Goal: Task Accomplishment & Management: Use online tool/utility

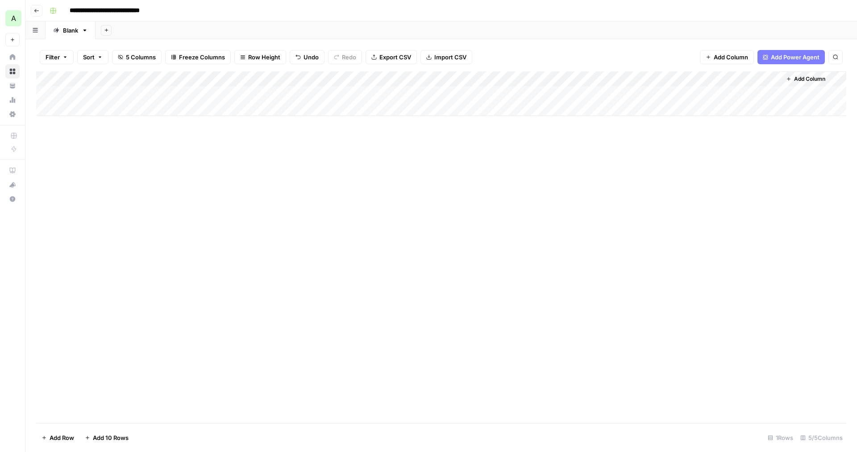
click at [188, 94] on div "Add Column" at bounding box center [441, 93] width 810 height 45
type input "**********"
click at [198, 125] on div "Add Column" at bounding box center [441, 247] width 810 height 352
click at [279, 135] on div "Add Column" at bounding box center [441, 247] width 810 height 352
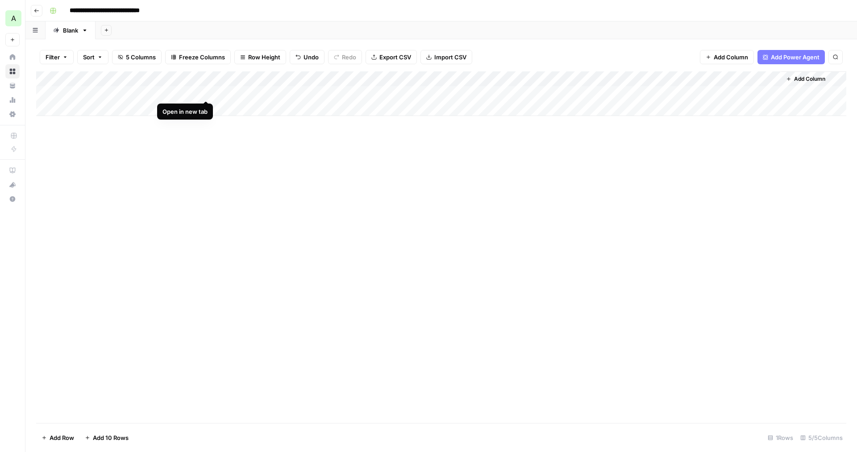
click at [205, 92] on div "Add Column" at bounding box center [441, 93] width 810 height 45
click at [280, 91] on div "Add Column" at bounding box center [441, 93] width 810 height 45
click at [161, 76] on div "Add Column" at bounding box center [441, 93] width 810 height 45
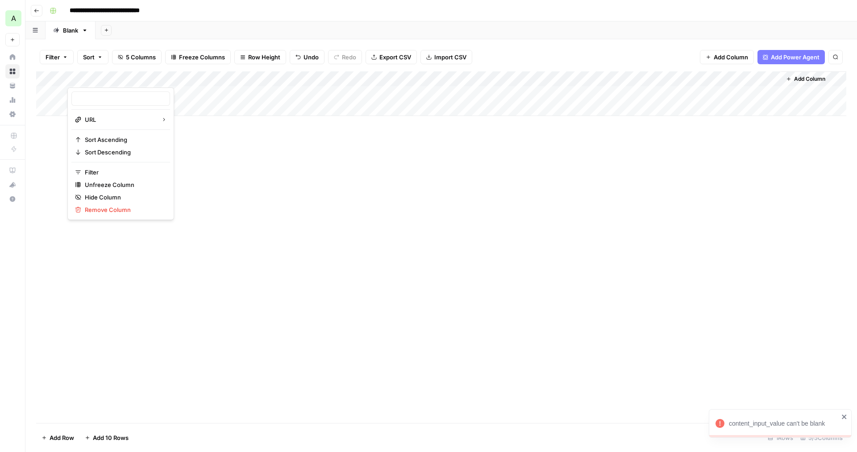
type input "Page URL (Input)"
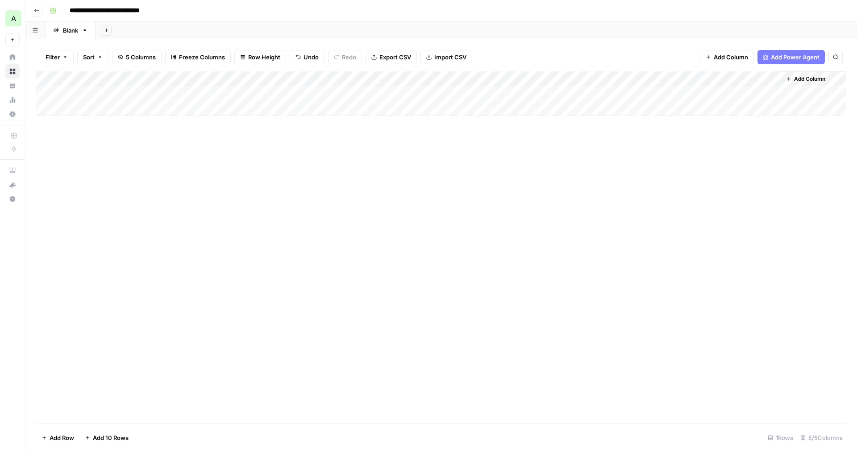
click at [210, 141] on div "Add Column" at bounding box center [441, 247] width 810 height 352
click at [104, 97] on div "Add Column" at bounding box center [441, 93] width 810 height 45
click at [165, 94] on div "Add Column" at bounding box center [441, 93] width 810 height 45
click at [165, 94] on input at bounding box center [142, 94] width 143 height 11
type input "**********"
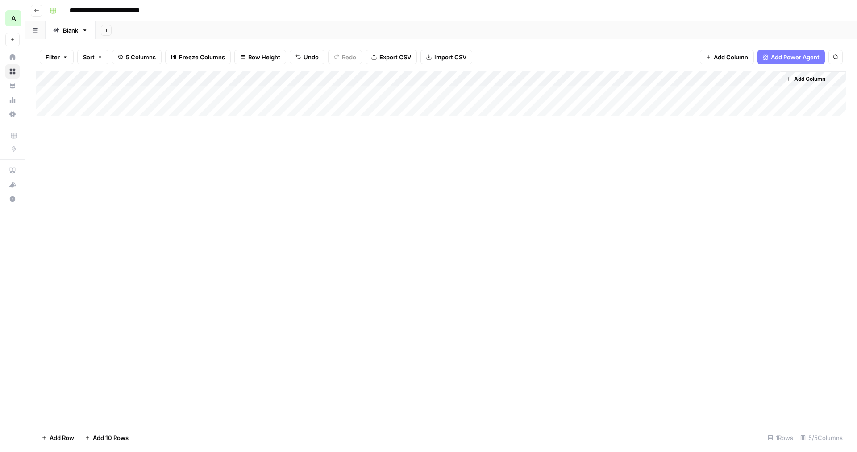
click at [241, 91] on div "Add Column" at bounding box center [441, 93] width 810 height 45
click at [794, 423] on div "content_input_value can't be blank" at bounding box center [784, 423] width 110 height 9
click at [265, 78] on div "Add Column" at bounding box center [441, 93] width 810 height 45
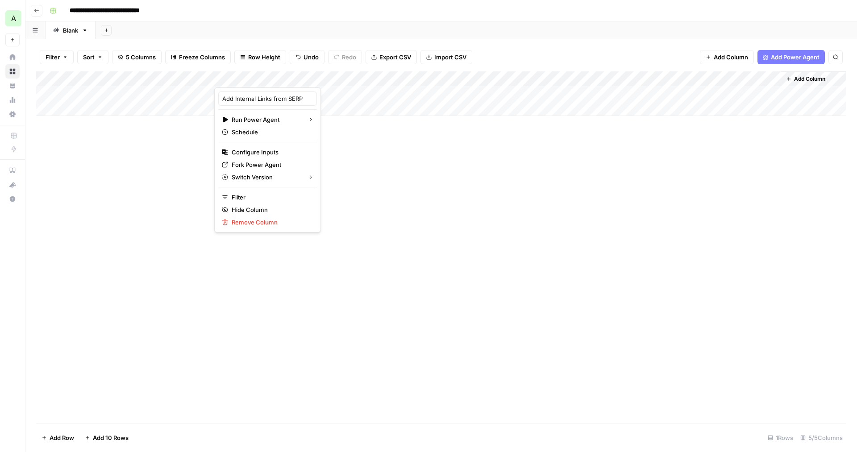
click at [354, 137] on div "Add Column" at bounding box center [441, 247] width 810 height 352
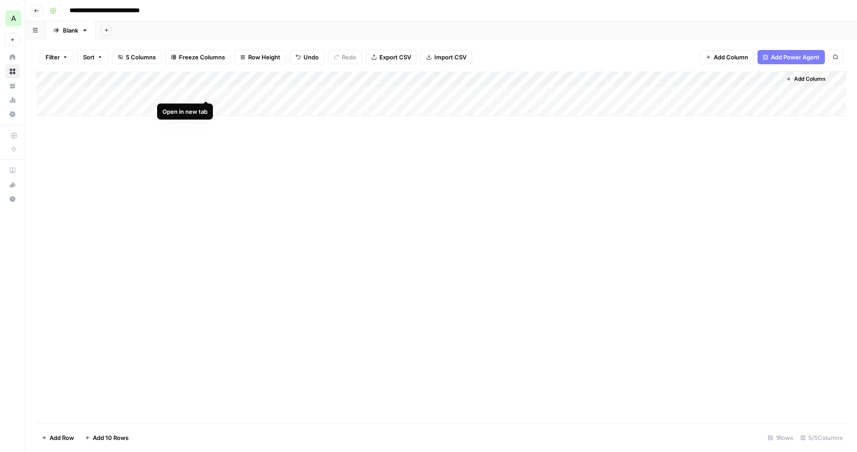
click at [205, 93] on div "Add Column" at bounding box center [441, 93] width 810 height 45
click at [136, 79] on div "Add Column" at bounding box center [441, 93] width 810 height 45
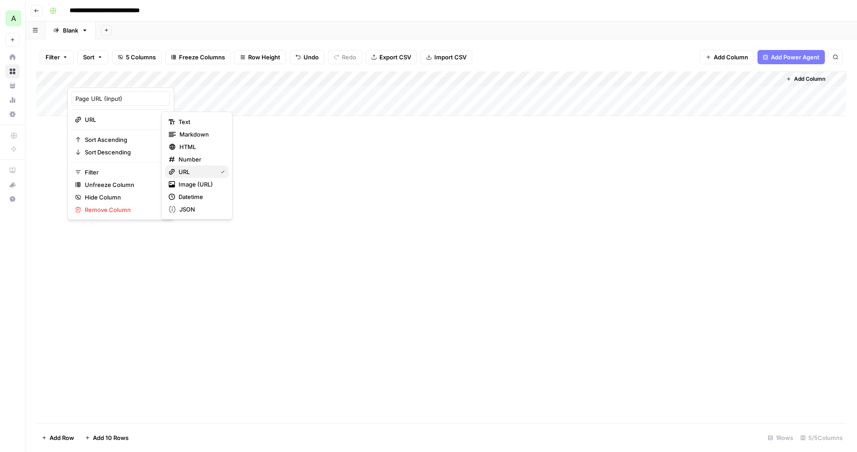
click at [188, 171] on span "URL" at bounding box center [196, 171] width 35 height 9
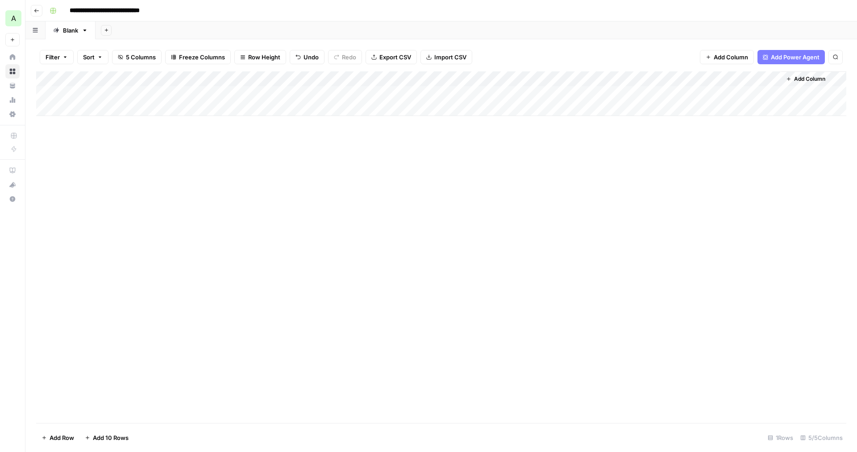
click at [279, 167] on div "Add Column" at bounding box center [441, 247] width 810 height 352
